Goal: Task Accomplishment & Management: Use online tool/utility

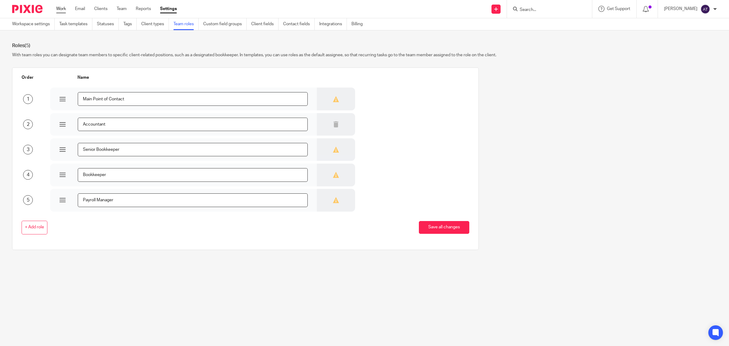
click at [61, 7] on link "Work" at bounding box center [61, 9] width 10 height 6
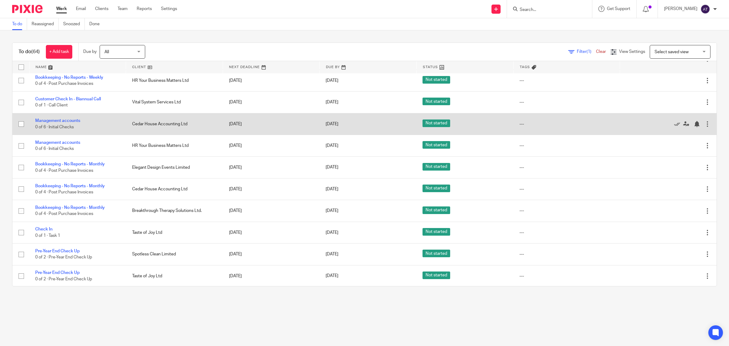
scroll to position [76, 0]
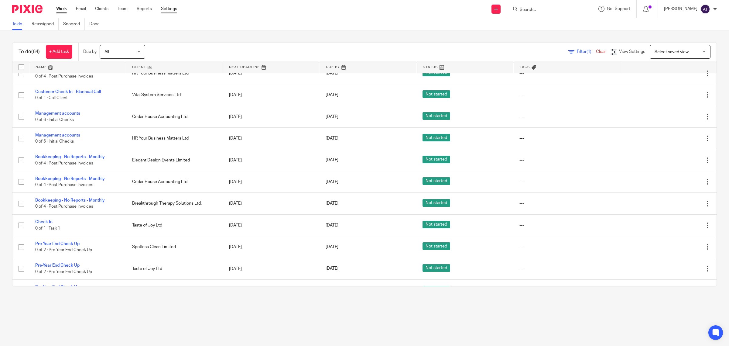
click at [172, 11] on link "Settings" at bounding box center [169, 9] width 16 height 6
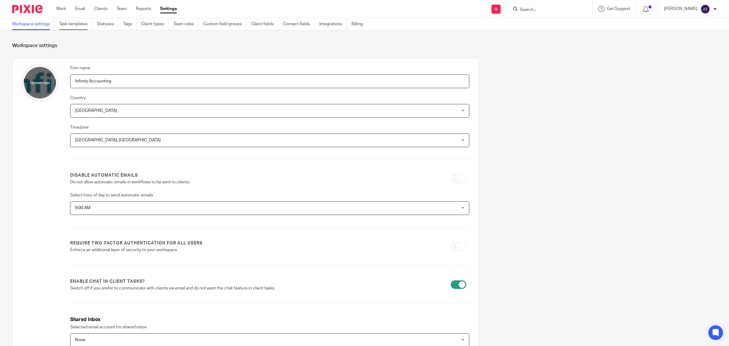
click at [84, 26] on link "Task templates" at bounding box center [75, 24] width 33 height 12
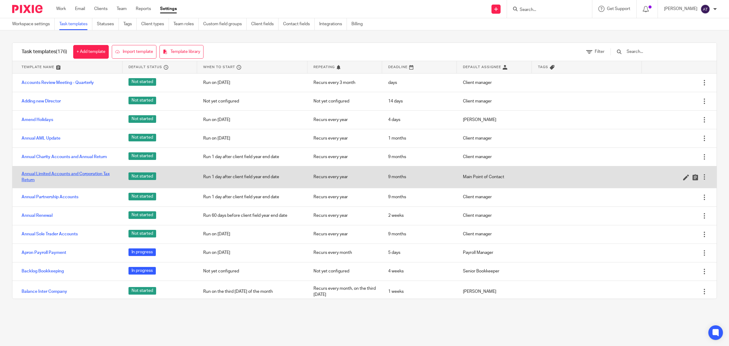
click at [95, 175] on link "Annual Limited Accounts and Corporation Tax Return" at bounding box center [69, 177] width 95 height 12
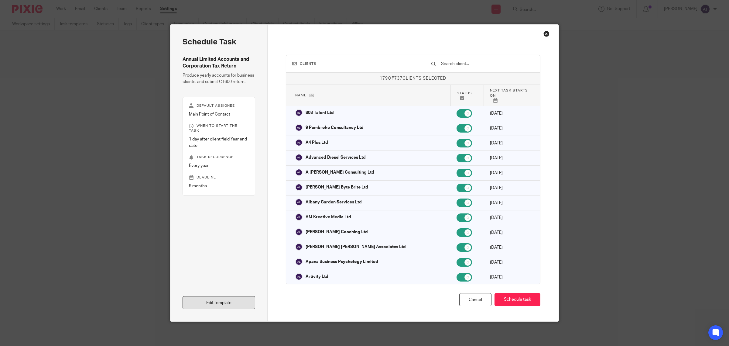
click at [212, 303] on link "Edit template" at bounding box center [219, 302] width 73 height 13
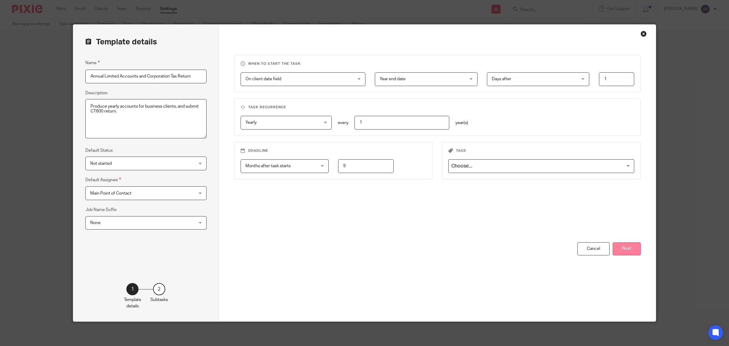
click at [628, 252] on button "Next" at bounding box center [627, 248] width 28 height 13
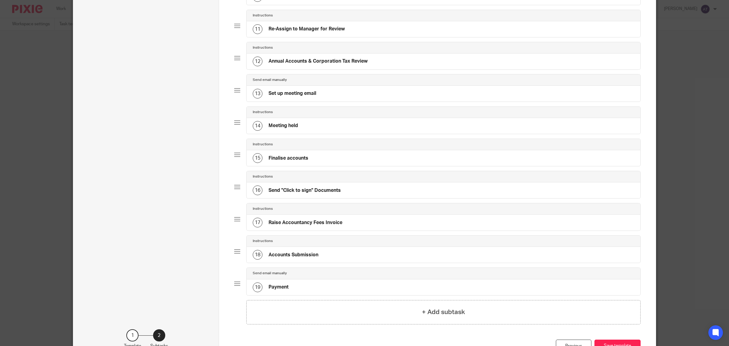
scroll to position [342, 0]
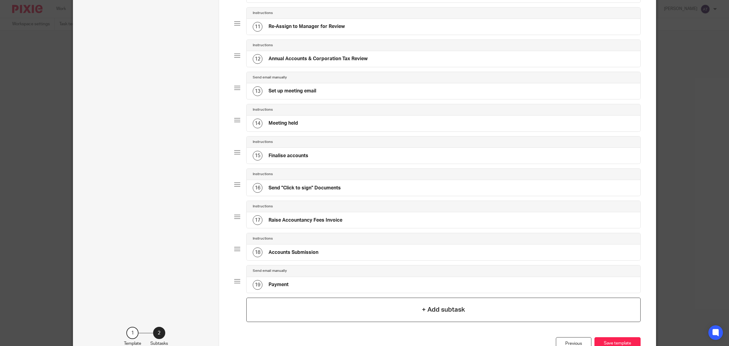
click at [455, 314] on h4 "+ Add subtask" at bounding box center [443, 309] width 43 height 9
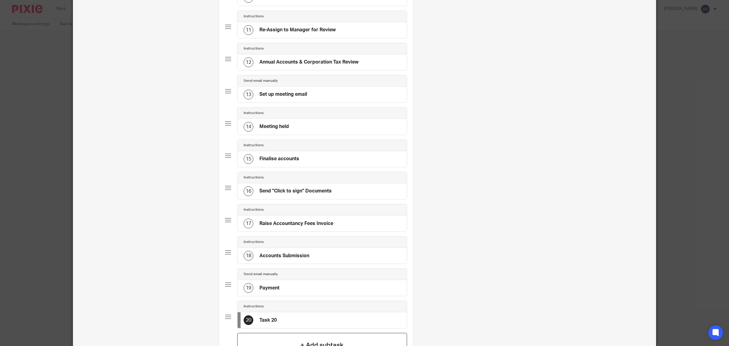
scroll to position [0, 0]
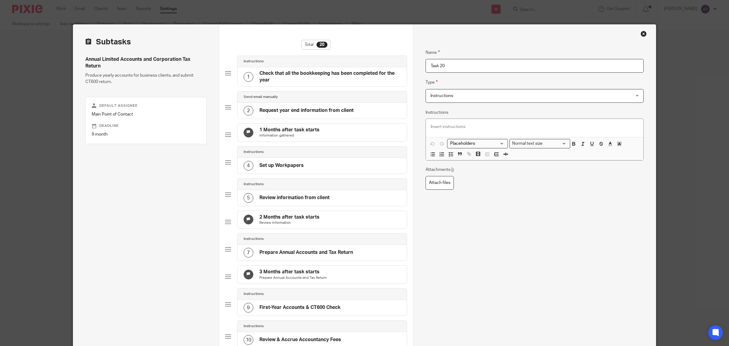
drag, startPoint x: 454, startPoint y: 64, endPoint x: 318, endPoint y: 61, distance: 135.8
type input "Lock Xero"
click at [472, 255] on div "Name Lock Xero Type Instructions Instructions Instructions Send automated email…" at bounding box center [535, 246] width 218 height 412
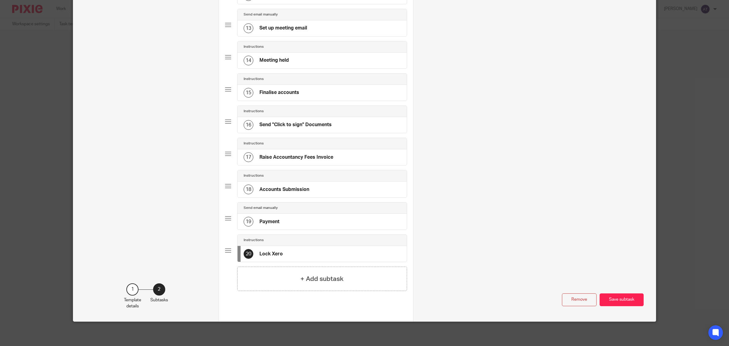
scroll to position [427, 0]
click at [628, 302] on button "Save subtask" at bounding box center [622, 299] width 44 height 13
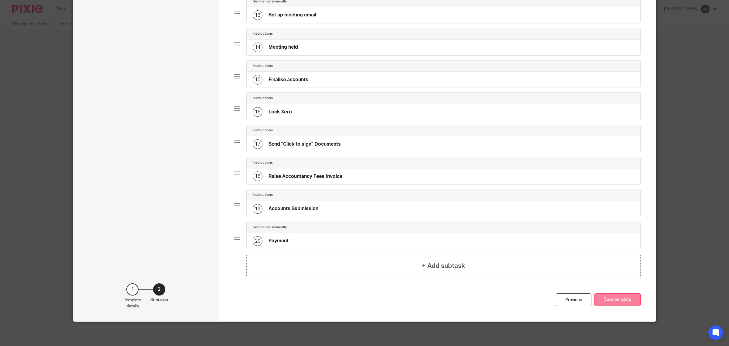
click at [620, 306] on button "Save template" at bounding box center [618, 299] width 46 height 13
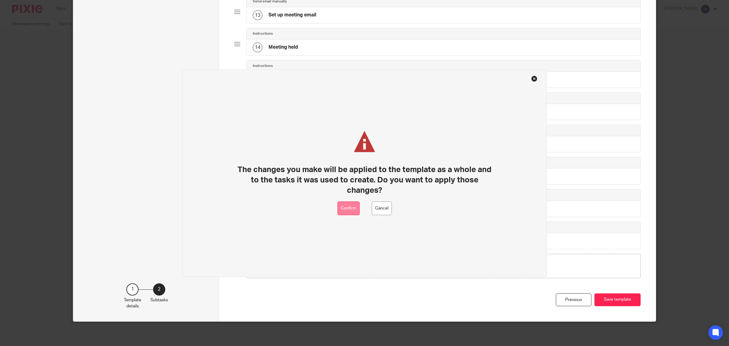
click at [348, 211] on button "Confirm" at bounding box center [349, 208] width 22 height 14
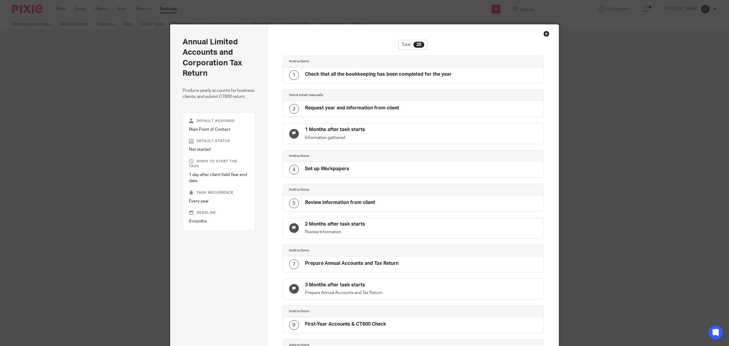
click at [546, 31] on div "Close this dialog window" at bounding box center [546, 34] width 6 height 6
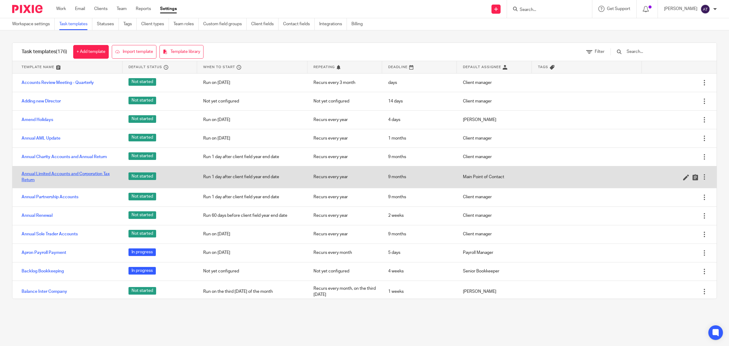
click at [71, 175] on link "Annual Limited Accounts and Corporation Tax Return" at bounding box center [69, 177] width 95 height 12
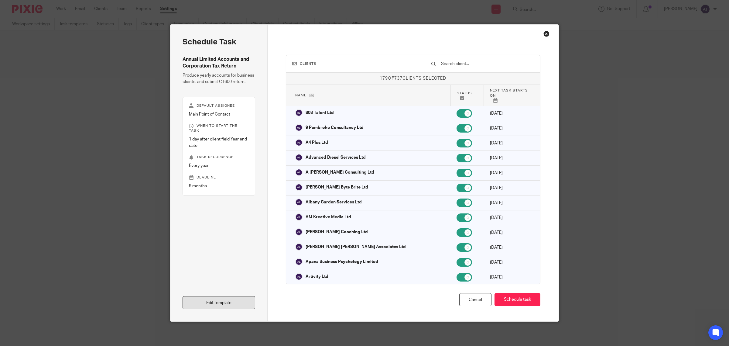
click at [221, 299] on link "Edit template" at bounding box center [219, 302] width 73 height 13
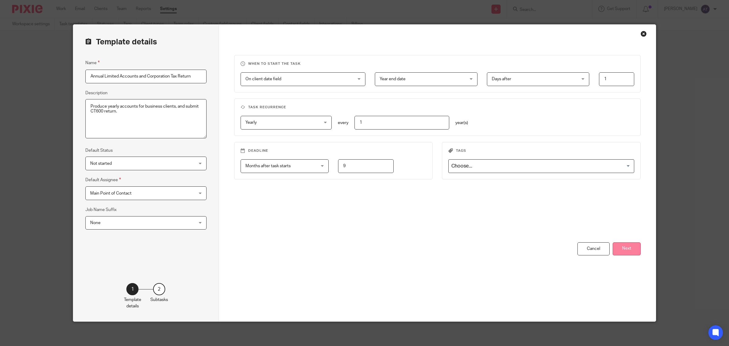
click at [624, 248] on button "Next" at bounding box center [627, 248] width 28 height 13
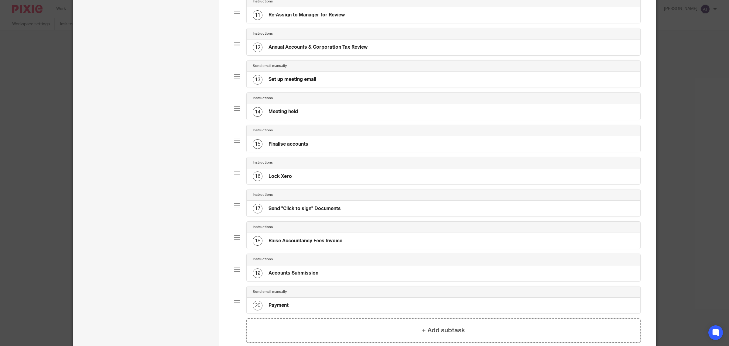
scroll to position [380, 0]
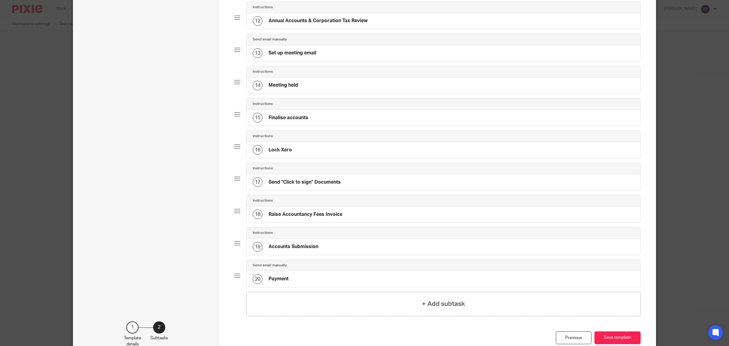
click at [310, 250] on h4 "Accounts Submission" at bounding box center [294, 246] width 50 height 6
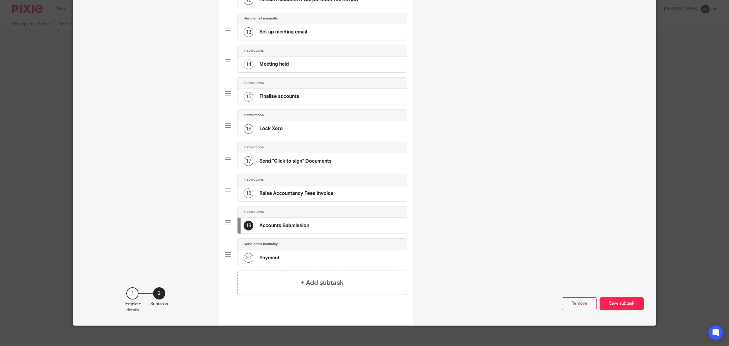
scroll to position [427, 0]
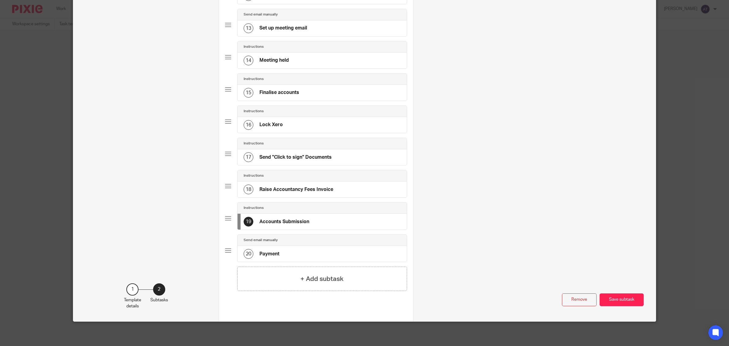
click at [298, 254] on div "20 Payment" at bounding box center [322, 254] width 169 height 16
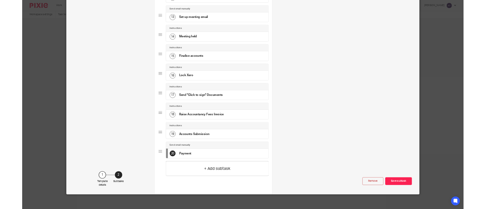
scroll to position [0, 0]
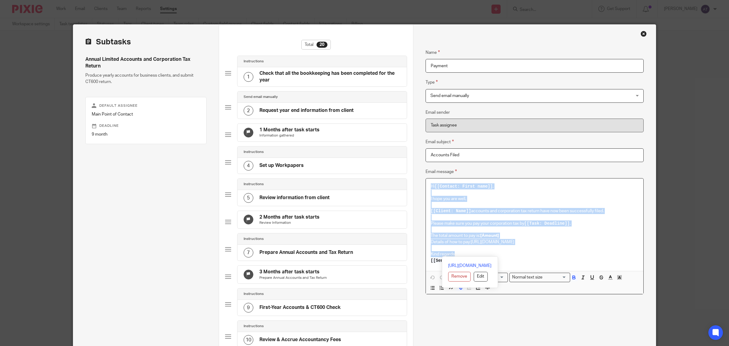
drag, startPoint x: 453, startPoint y: 252, endPoint x: 425, endPoint y: 188, distance: 69.9
click at [426, 188] on div "Hi [[Contact: First name]] , I hope you are well, [[Client: Name]] accounts and…" at bounding box center [535, 224] width 218 height 92
copy div "Hi [[Contact: First name]] , I hope you are well, [[Client: Name]] accounts and…"
